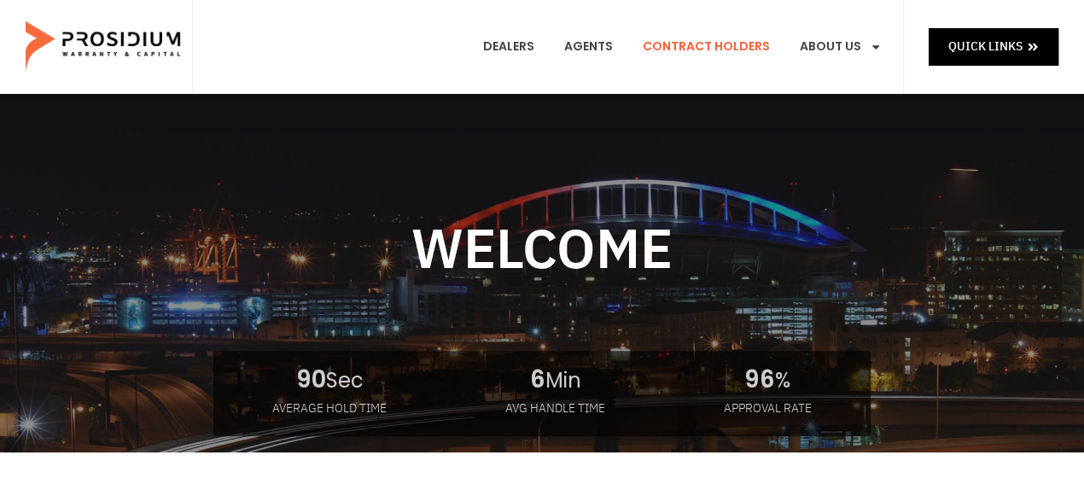
click at [715, 45] on link "Contract Holders" at bounding box center [706, 46] width 153 height 63
click at [711, 49] on link "Contract Holders" at bounding box center [706, 46] width 153 height 63
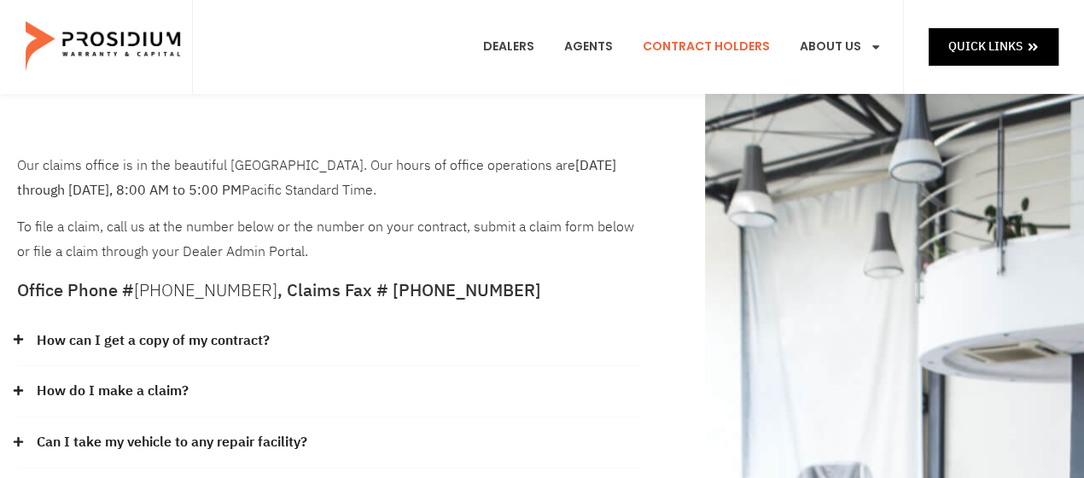
click at [133, 345] on link "How can I get a copy of my contract?" at bounding box center [153, 341] width 233 height 25
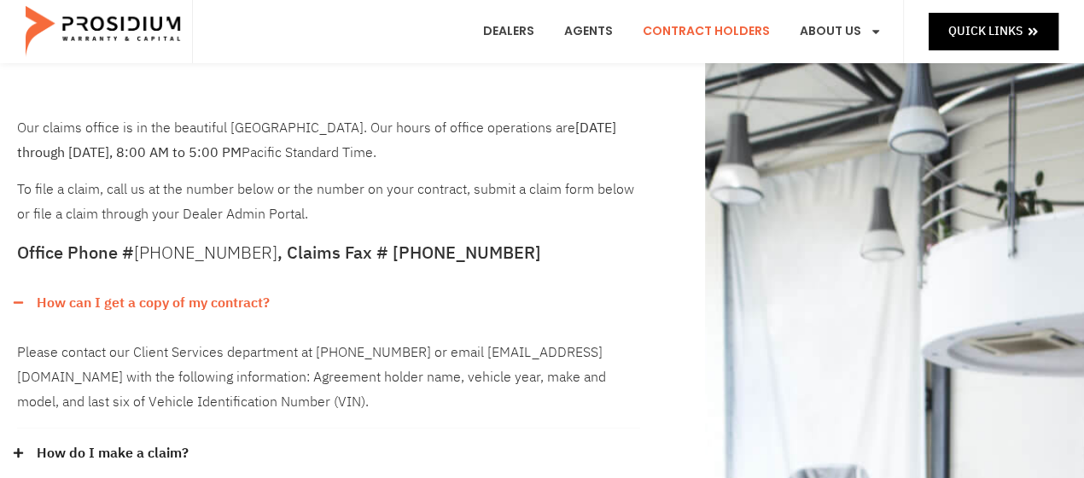
scroll to position [38, 0]
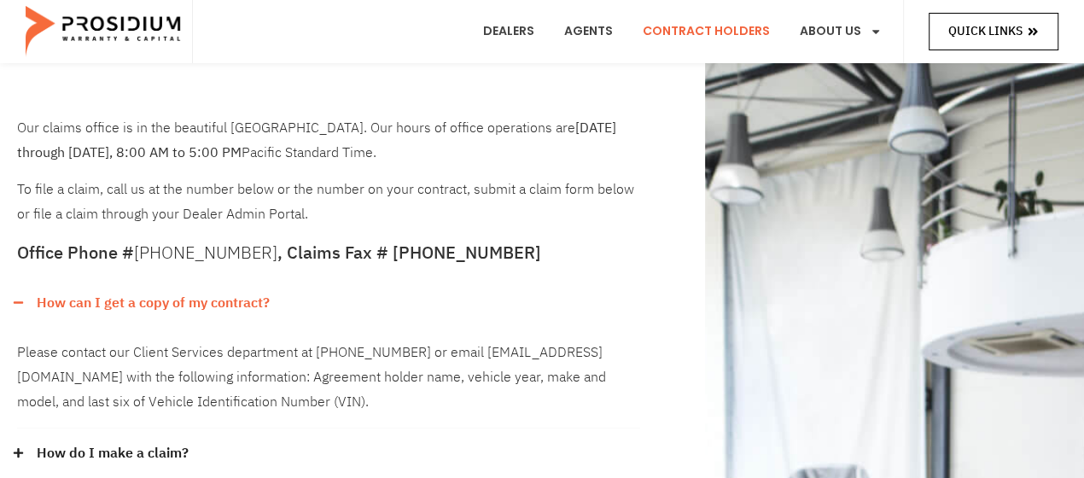
click at [1013, 30] on span "Quick Links" at bounding box center [985, 30] width 74 height 21
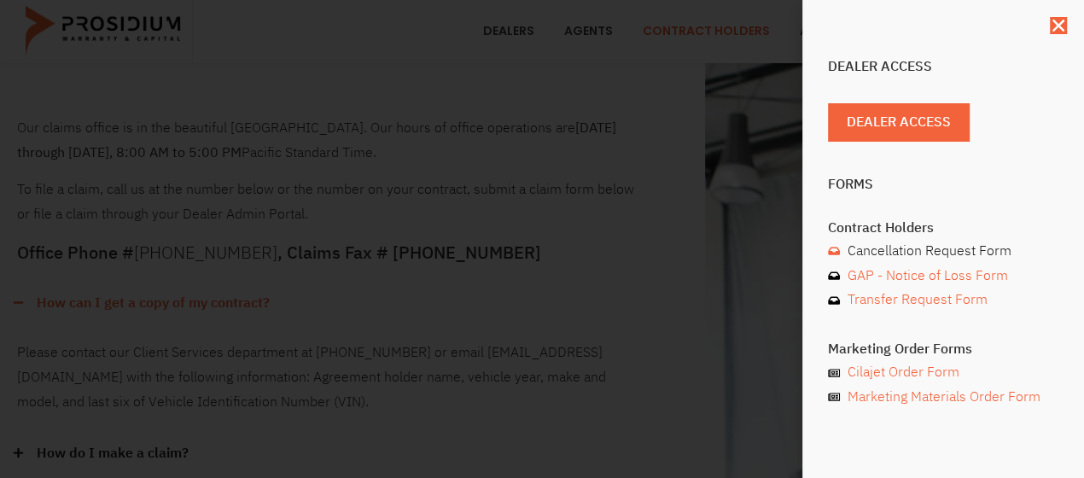
click at [944, 251] on span "Cancellation Request Form" at bounding box center [927, 251] width 168 height 25
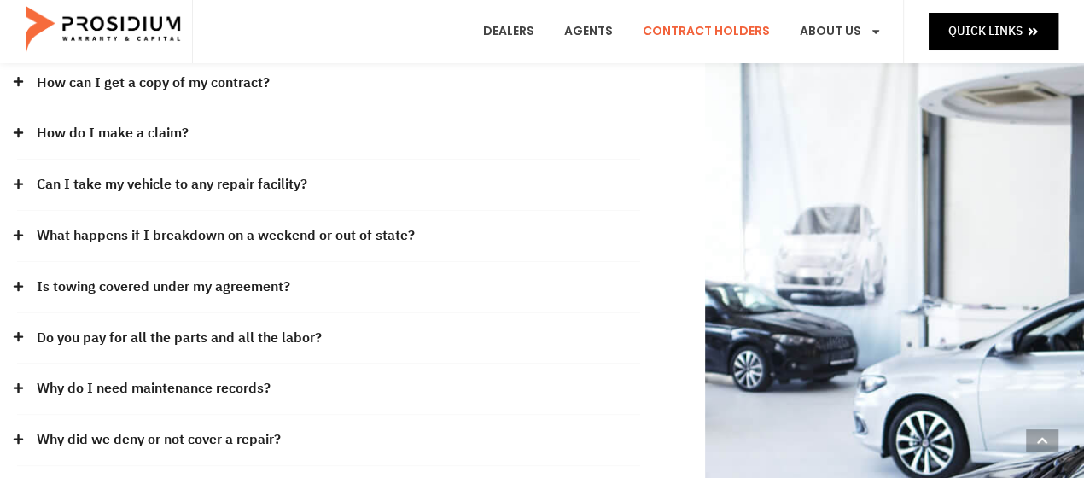
scroll to position [257, 0]
click at [122, 90] on link "How can I get a copy of my contract?" at bounding box center [153, 84] width 233 height 25
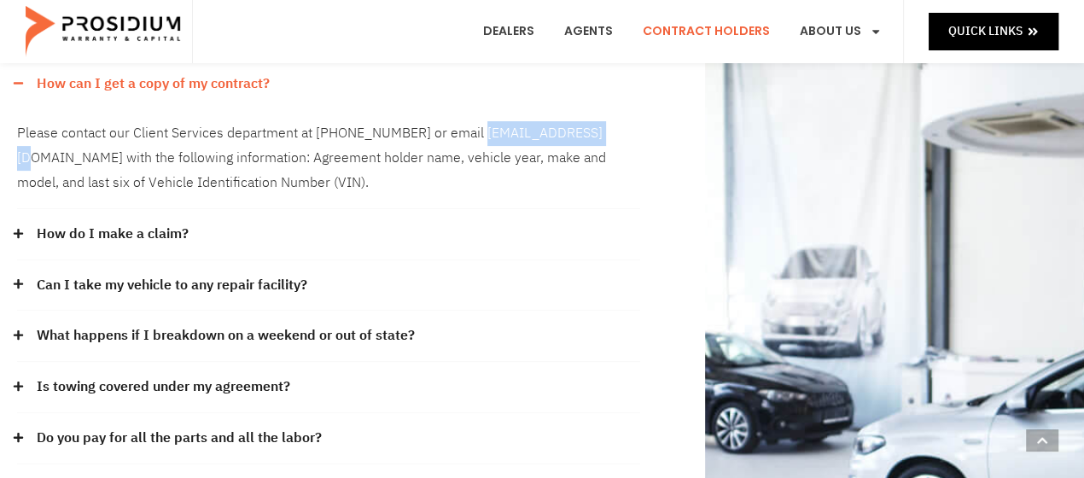
drag, startPoint x: 468, startPoint y: 138, endPoint x: 598, endPoint y: 138, distance: 130.6
click at [598, 138] on div "Please contact our Client Services department at [PHONE_NUMBER] or email [EMAIL…" at bounding box center [328, 158] width 623 height 100
copy div "admin@pwcteam.com"
